Goal: Information Seeking & Learning: Learn about a topic

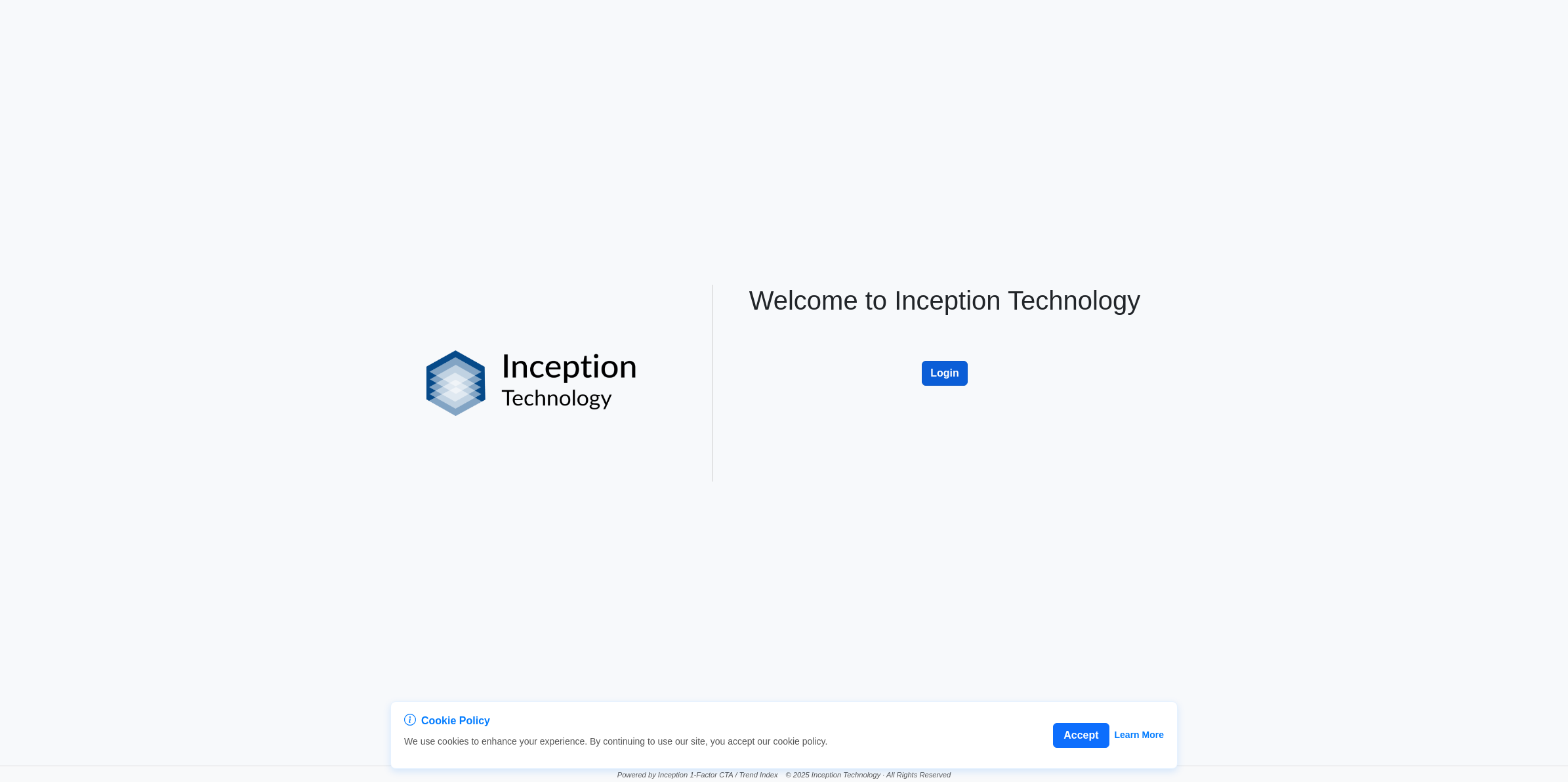
click at [935, 367] on button "Login" at bounding box center [945, 373] width 46 height 25
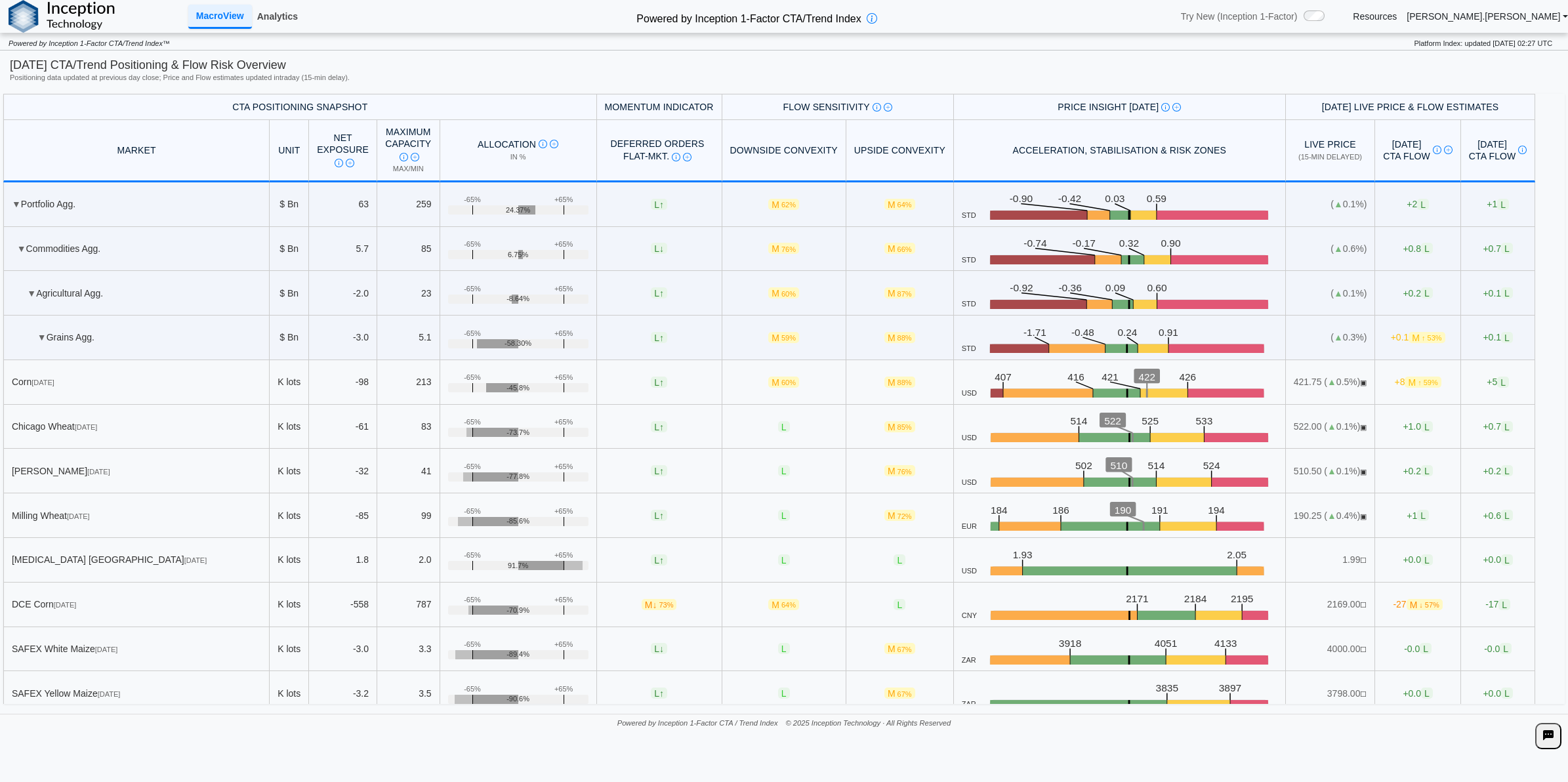
click at [297, 15] on link "Analytics" at bounding box center [277, 17] width 51 height 23
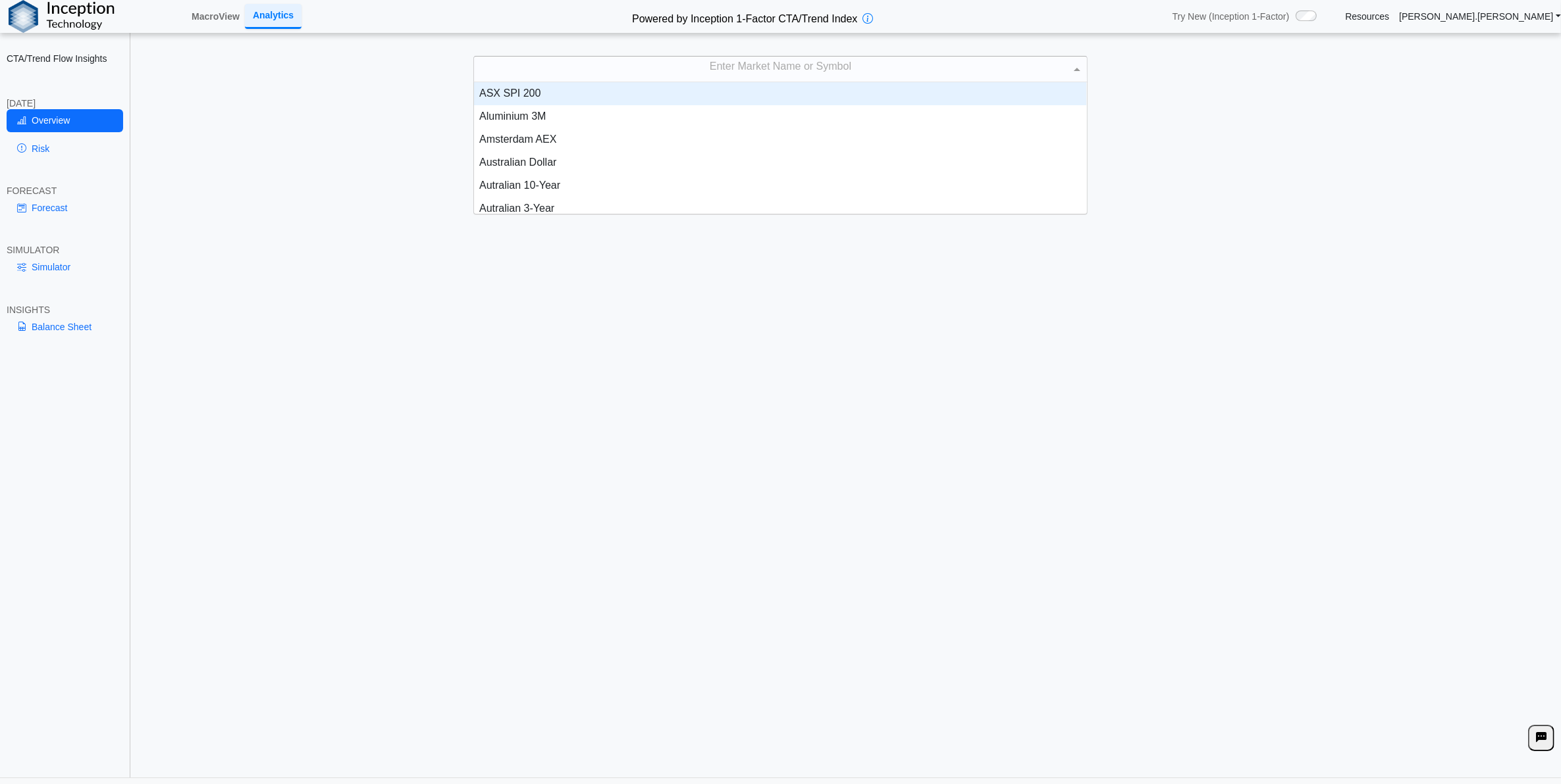
click at [795, 72] on div "Enter Market Name or Symbol" at bounding box center [780, 69] width 612 height 25
click at [747, 67] on div "Enter Market Name or Symbol" at bounding box center [780, 69] width 612 height 25
type input "****"
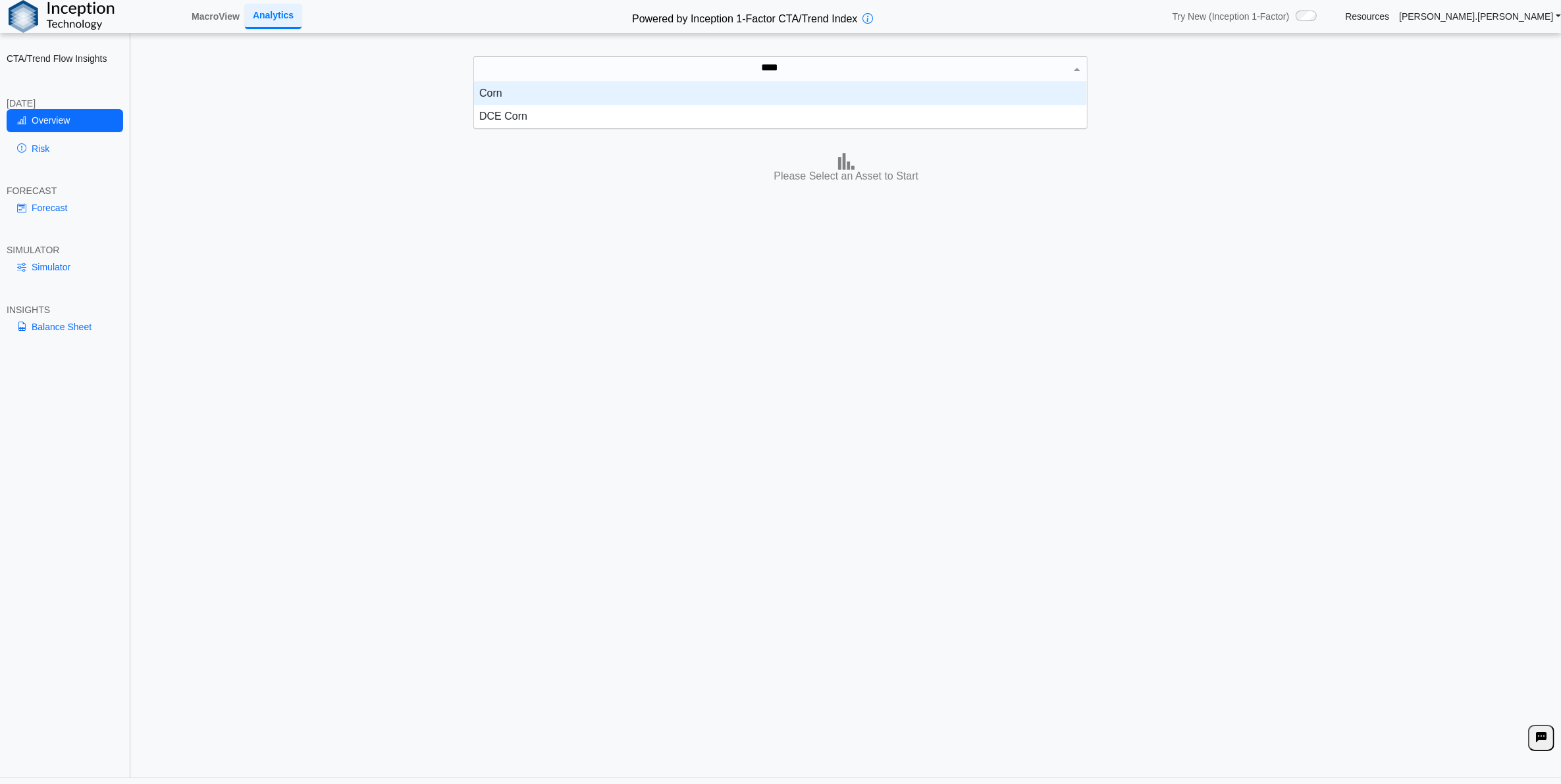
click at [747, 92] on div "Corn" at bounding box center [780, 93] width 612 height 23
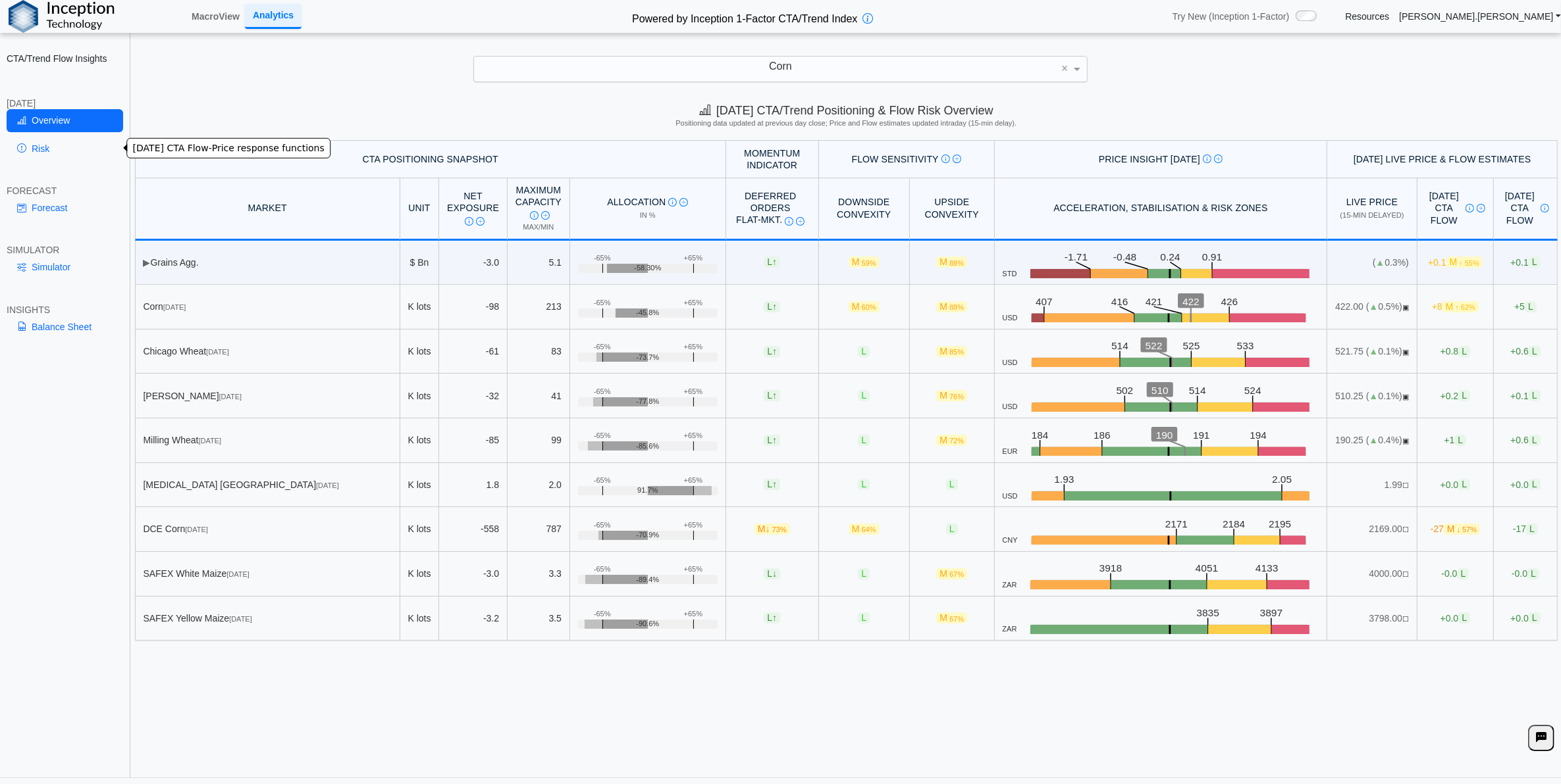
click at [71, 137] on link "Risk" at bounding box center [65, 148] width 116 height 23
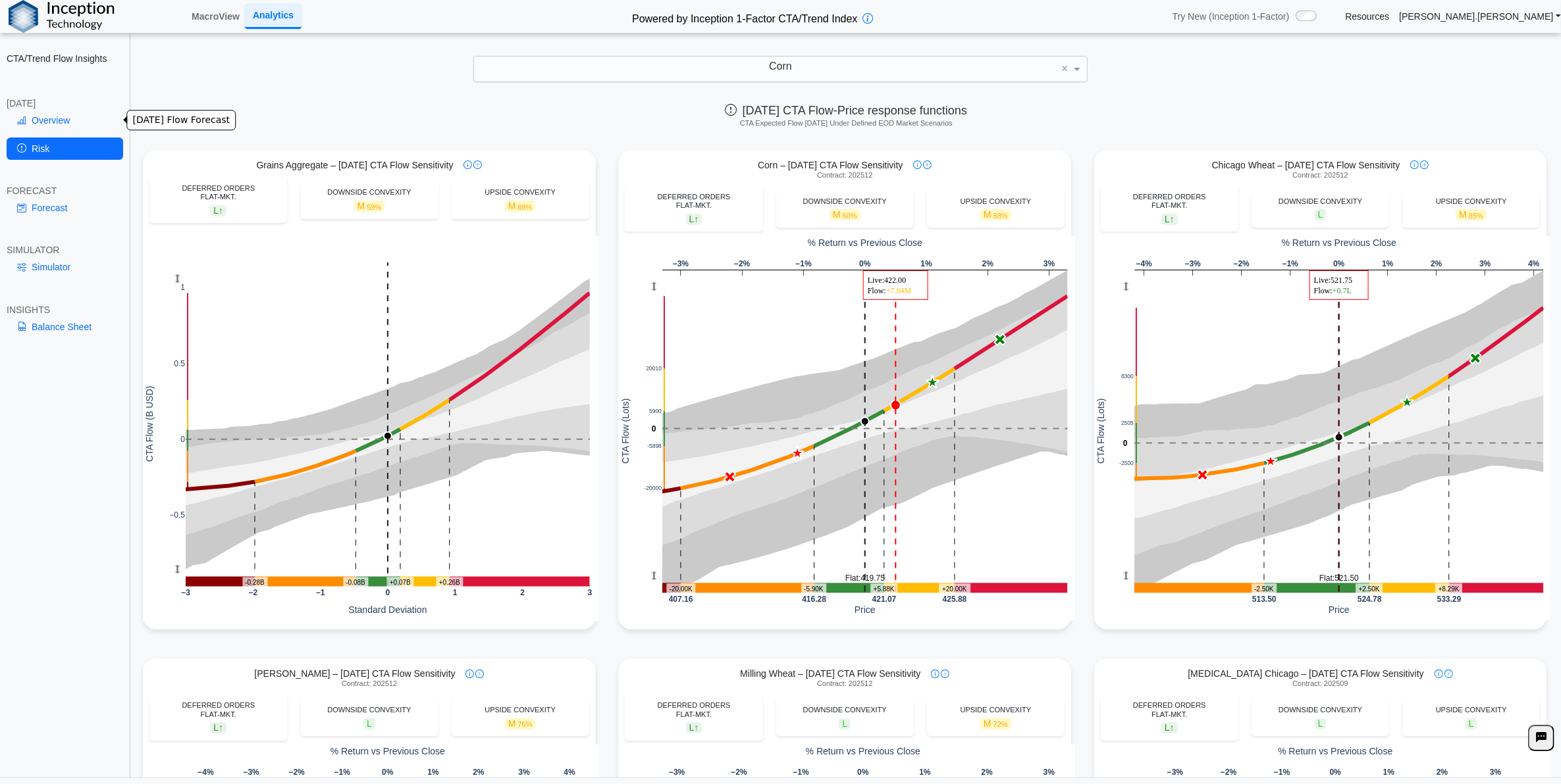
click at [66, 119] on link "Overview" at bounding box center [65, 120] width 116 height 23
